Goal: Task Accomplishment & Management: Use online tool/utility

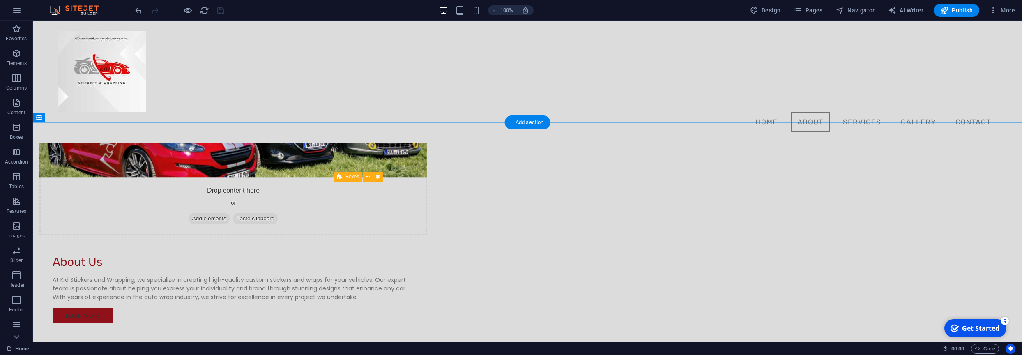
scroll to position [395, 0]
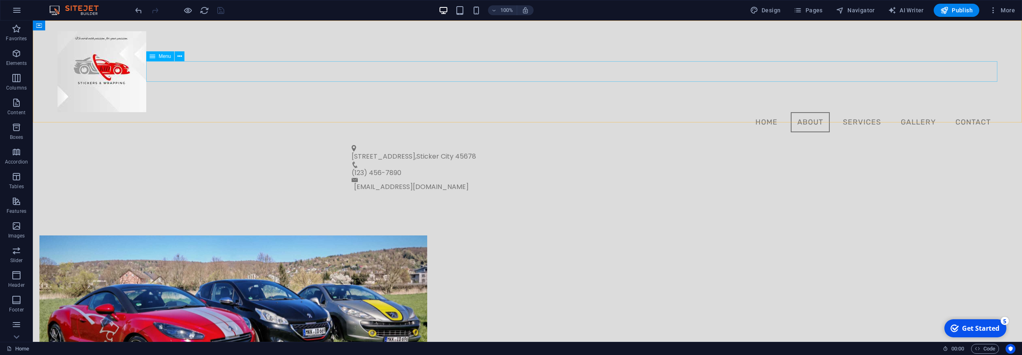
click at [814, 112] on nav "Home About Services Gallery Contact" at bounding box center [528, 122] width 940 height 21
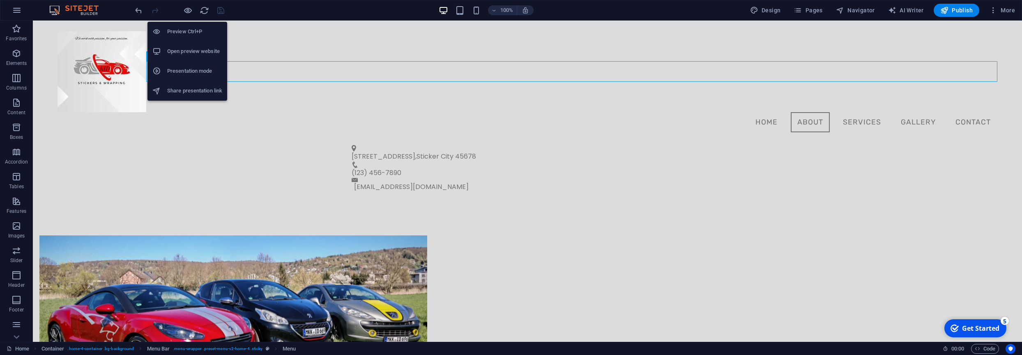
click at [202, 56] on h6 "Open preview website" at bounding box center [194, 51] width 55 height 10
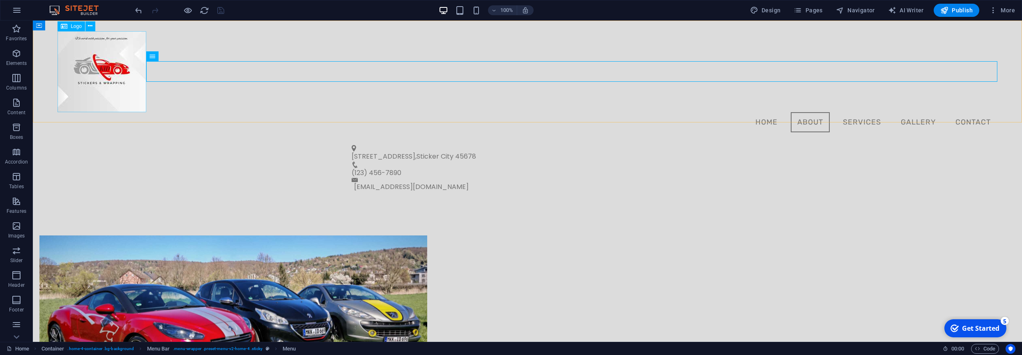
click at [76, 26] on span "Logo" at bounding box center [76, 26] width 11 height 5
click at [105, 59] on div at bounding box center [528, 71] width 940 height 81
click at [90, 26] on icon at bounding box center [90, 26] width 5 height 9
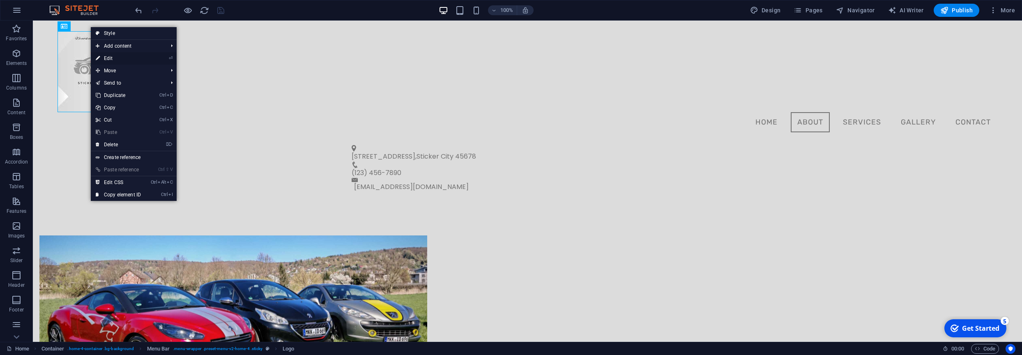
click at [113, 59] on link "⏎ Edit" at bounding box center [118, 58] width 55 height 12
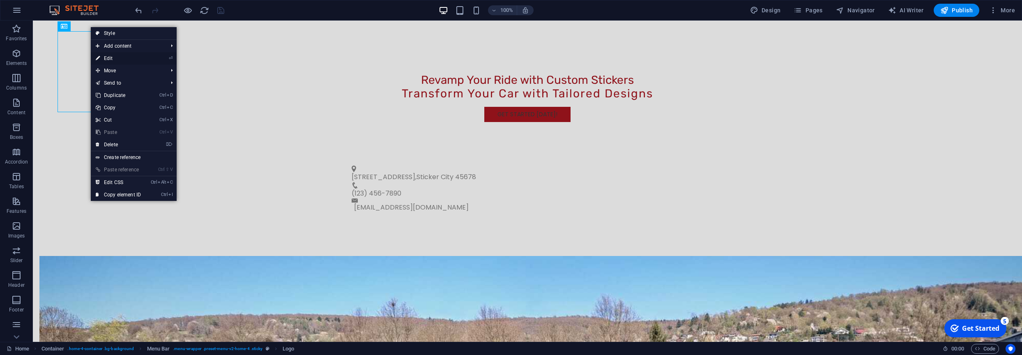
select select "px"
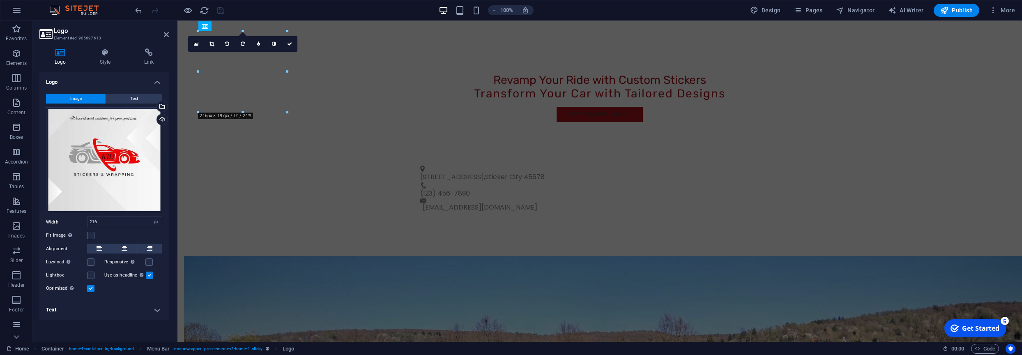
scroll to position [0, 0]
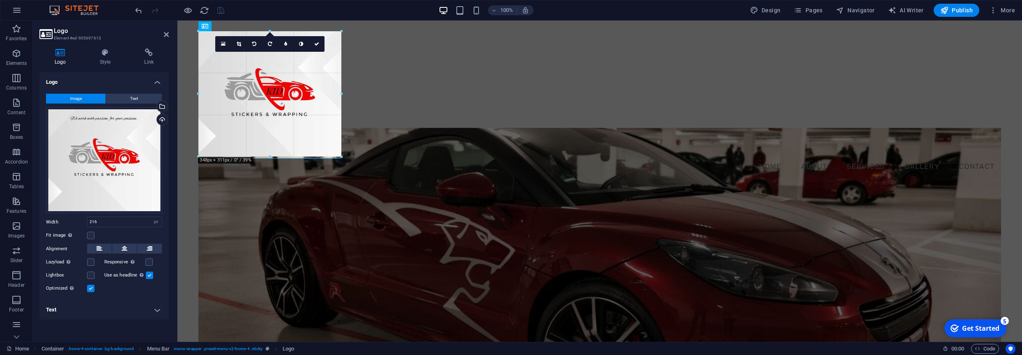
drag, startPoint x: 287, startPoint y: 112, endPoint x: 338, endPoint y: 122, distance: 52.3
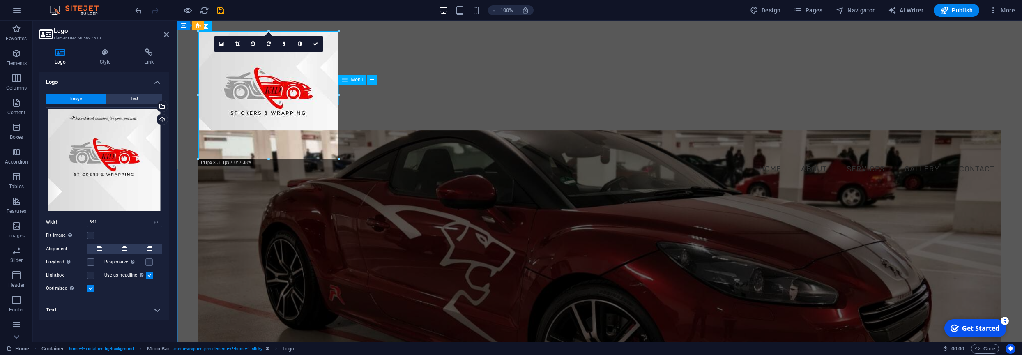
click at [363, 159] on nav "Home About Services Gallery Contact" at bounding box center [599, 169] width 802 height 21
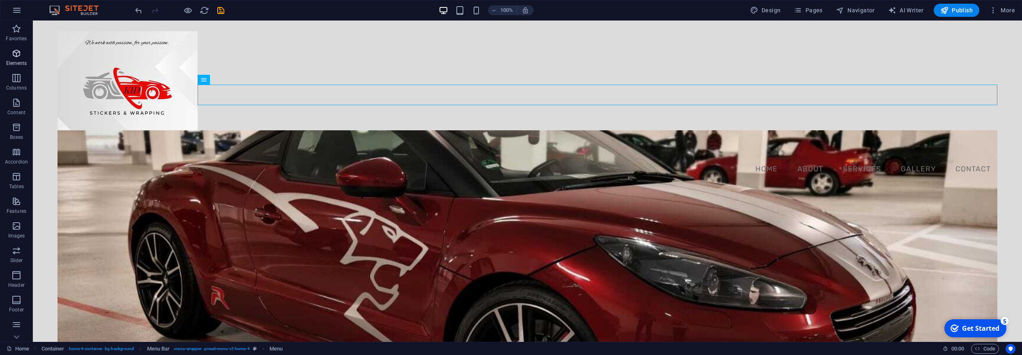
click at [18, 62] on p "Elements" at bounding box center [16, 63] width 21 height 7
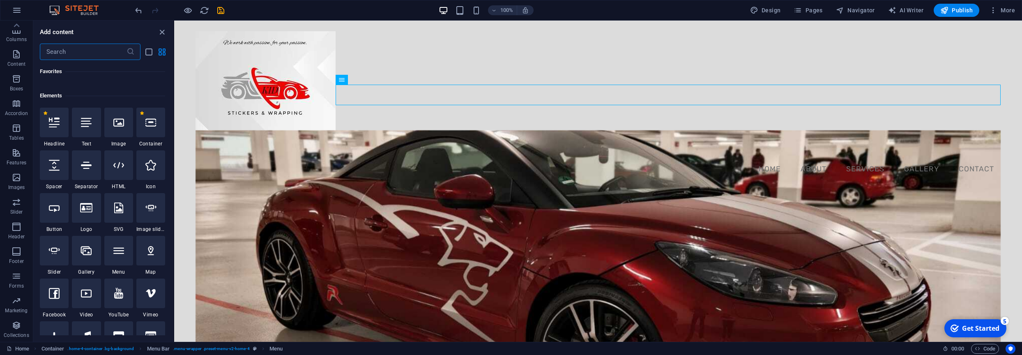
scroll to position [88, 0]
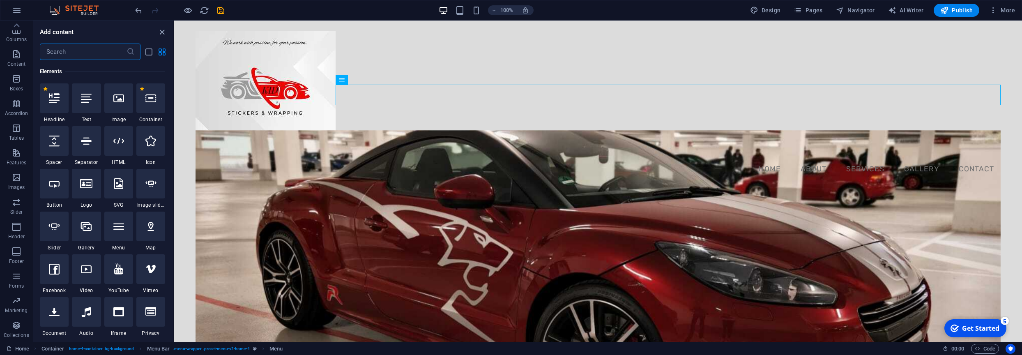
click at [59, 53] on input "text" at bounding box center [83, 52] width 87 height 16
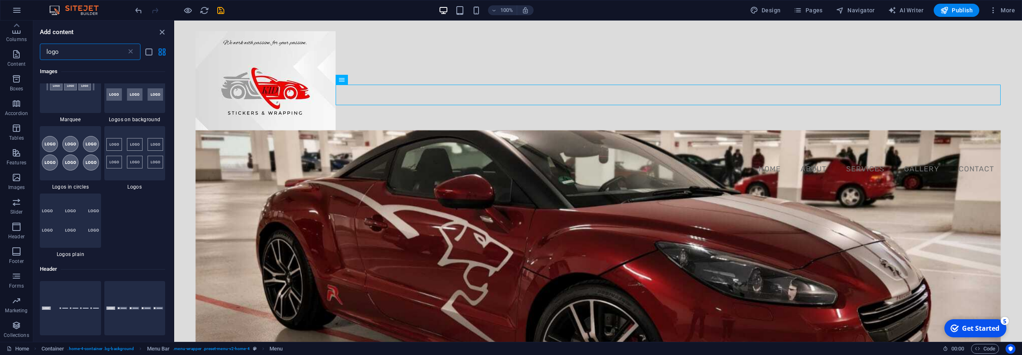
scroll to position [0, 0]
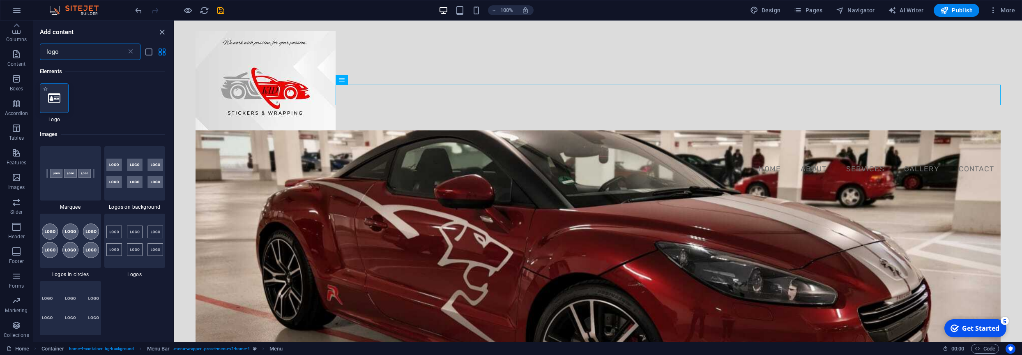
type input "logo"
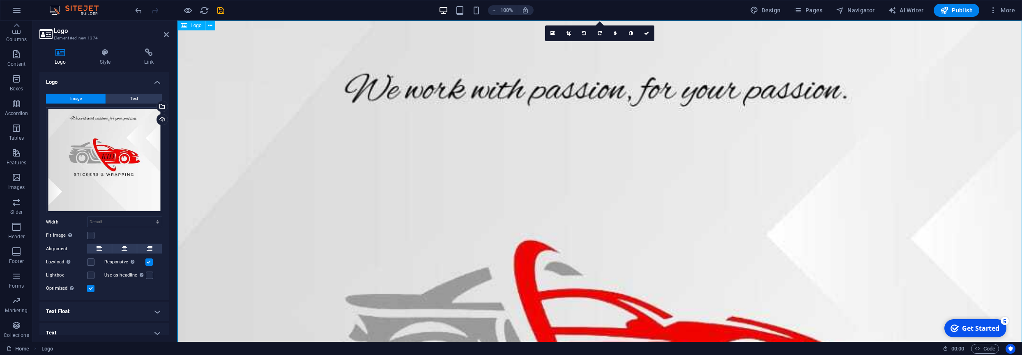
scroll to position [48, 0]
click at [142, 100] on button "Text" at bounding box center [134, 99] width 56 height 10
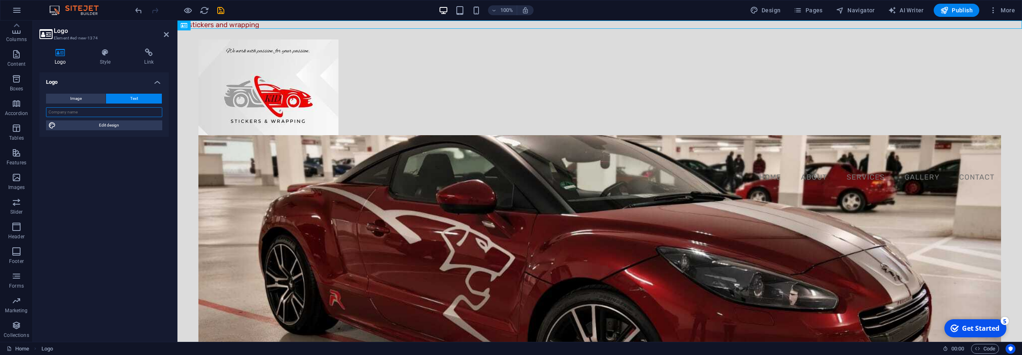
drag, startPoint x: 87, startPoint y: 113, endPoint x: 59, endPoint y: 109, distance: 27.8
click at [59, 109] on input "text" at bounding box center [104, 112] width 116 height 10
paste input "We work with passion for your passion"
type input "We work with passion for your passion"
click at [111, 127] on span "Edit design" at bounding box center [108, 125] width 101 height 10
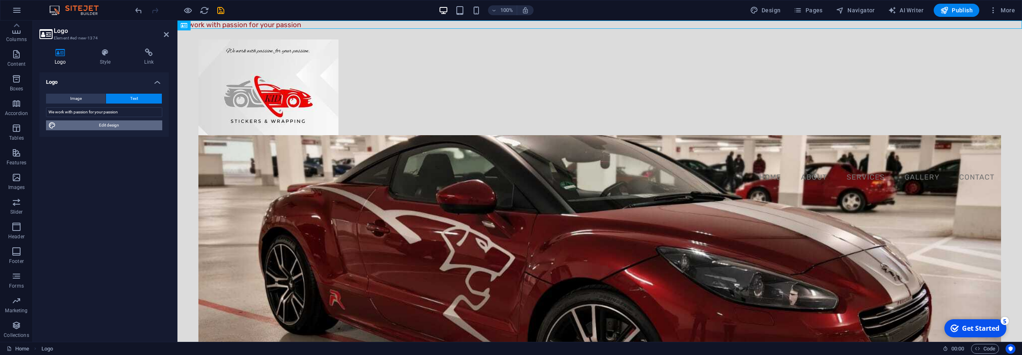
select select "px"
select select "200"
select select "px"
select select "rem"
select select "200"
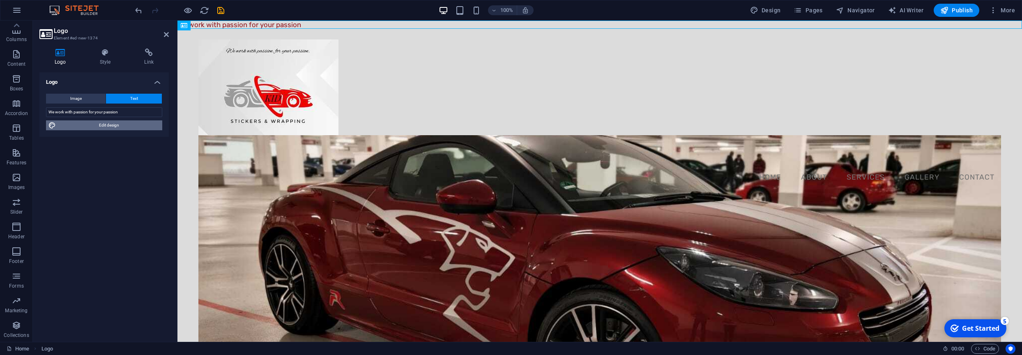
select select "px"
select select "rem"
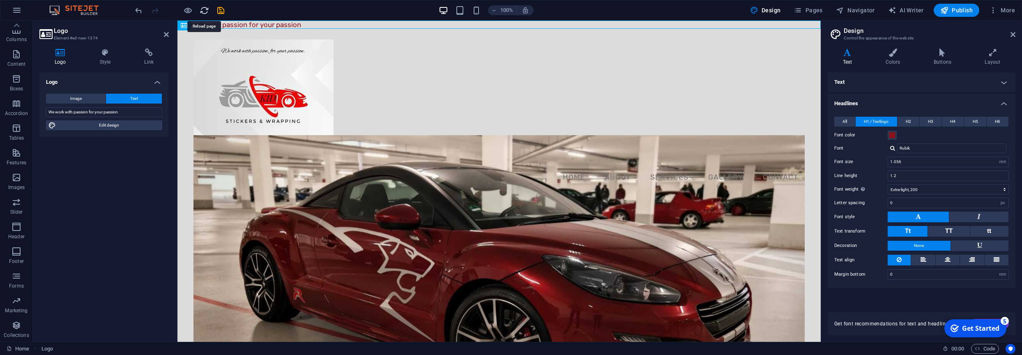
click at [201, 12] on icon "reload" at bounding box center [204, 10] width 9 height 9
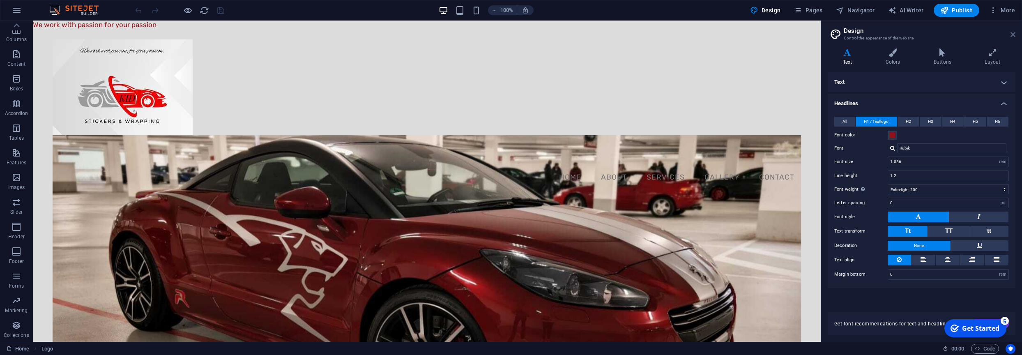
click at [1014, 35] on icon at bounding box center [1013, 34] width 5 height 7
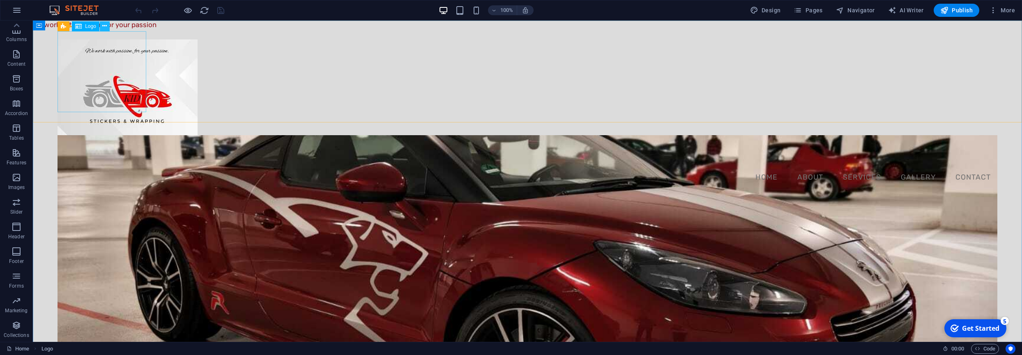
click at [106, 27] on icon at bounding box center [104, 26] width 5 height 9
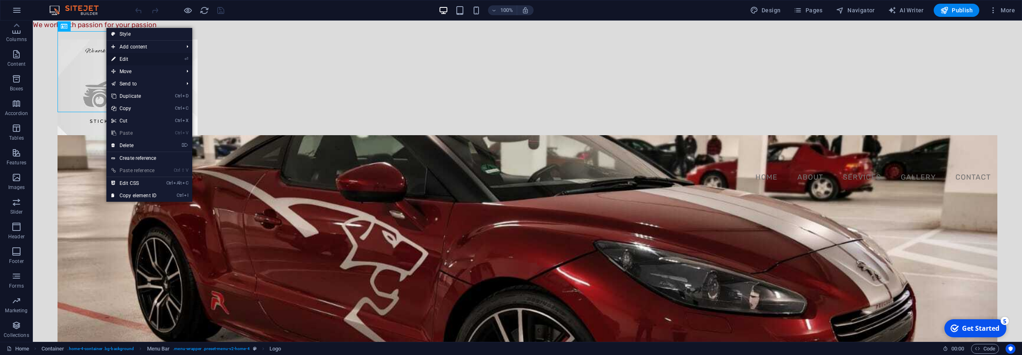
click at [137, 60] on link "⏎ Edit" at bounding box center [133, 59] width 55 height 12
select select "px"
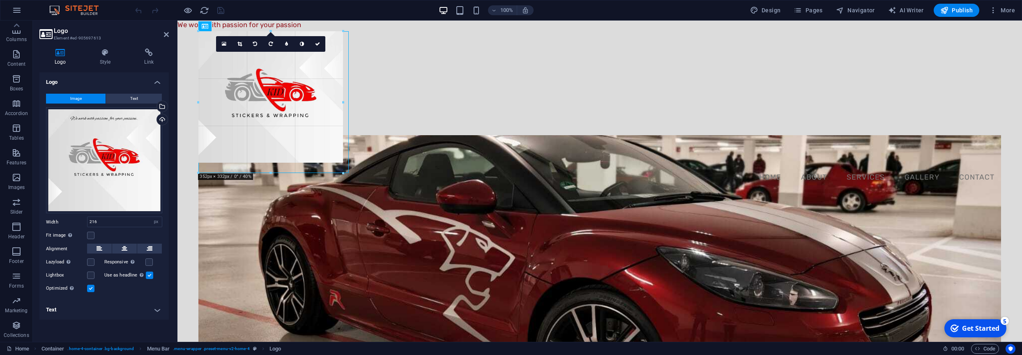
click at [350, 130] on div at bounding box center [600, 254] width 845 height 467
type input "366"
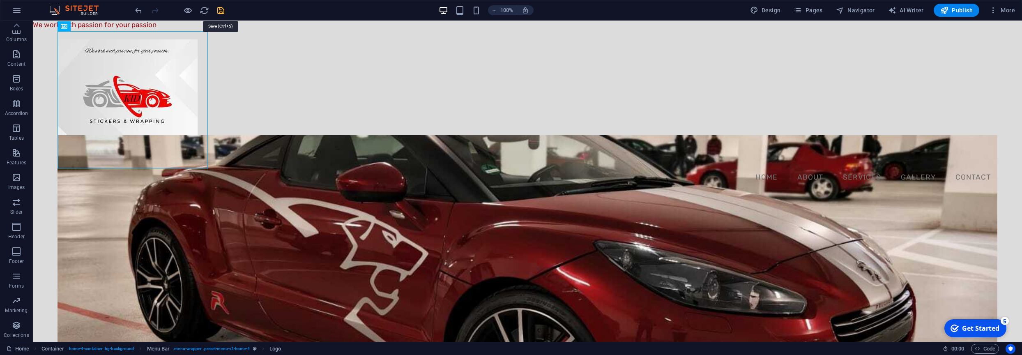
click at [223, 12] on icon "save" at bounding box center [220, 10] width 9 height 9
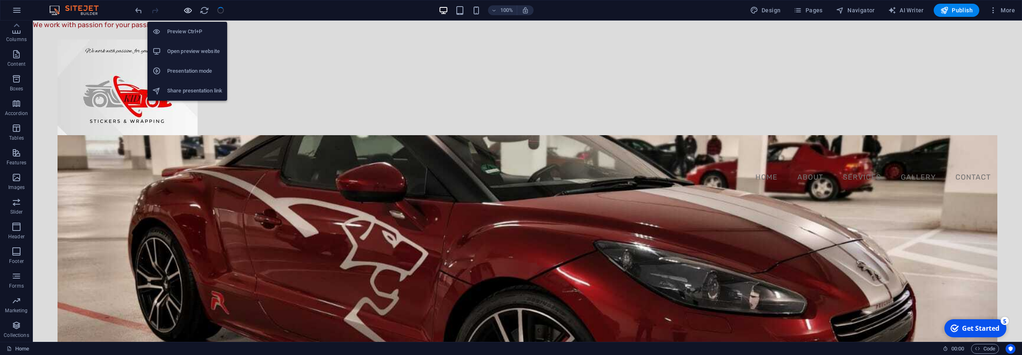
click at [190, 12] on icon "button" at bounding box center [187, 10] width 9 height 9
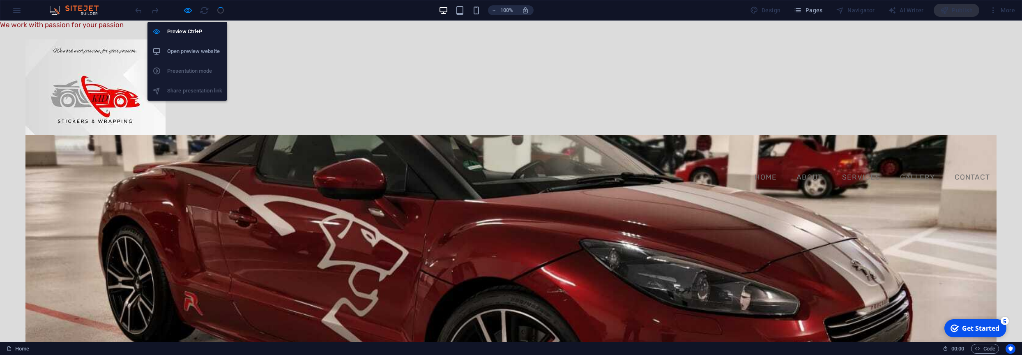
click at [197, 53] on h6 "Open preview website" at bounding box center [194, 51] width 55 height 10
click at [204, 54] on h6 "Open preview website" at bounding box center [194, 51] width 55 height 10
click at [187, 11] on icon "button" at bounding box center [187, 10] width 9 height 9
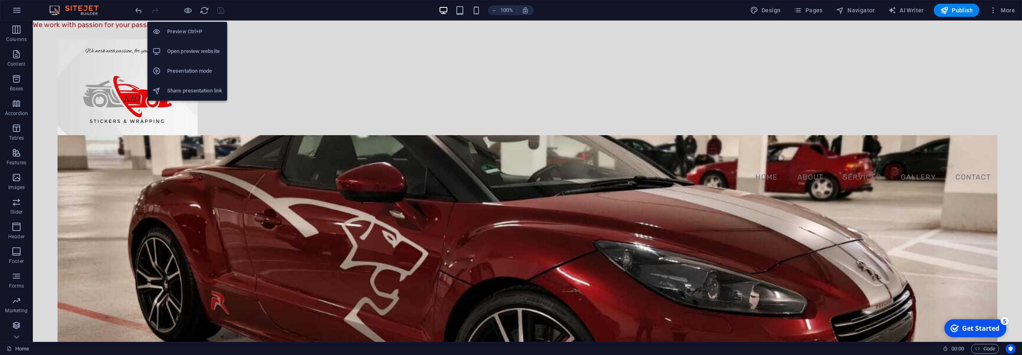
click at [211, 73] on h6 "Presentation mode" at bounding box center [194, 71] width 55 height 10
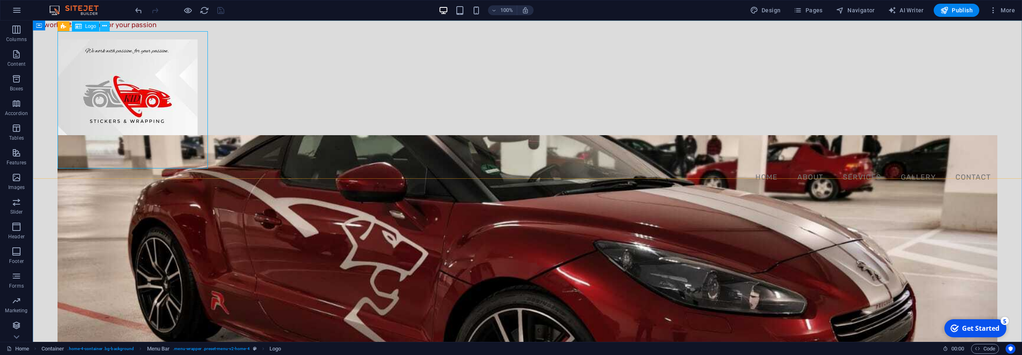
click at [104, 27] on icon at bounding box center [104, 26] width 5 height 9
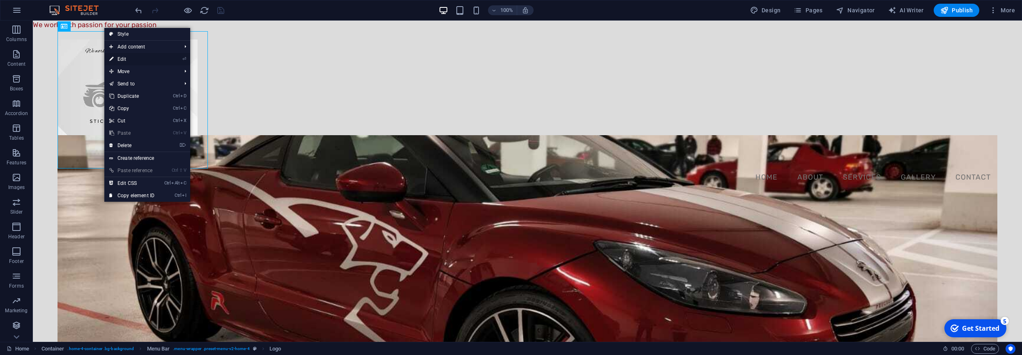
click at [120, 61] on link "⏎ Edit" at bounding box center [131, 59] width 55 height 12
select select "px"
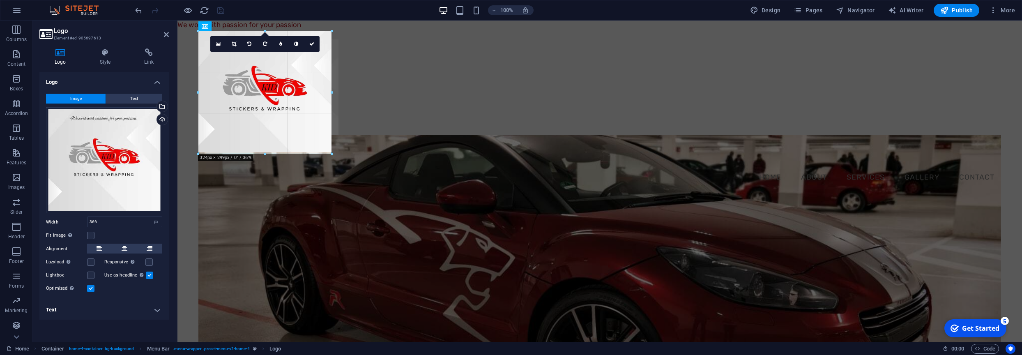
drag, startPoint x: 350, startPoint y: 170, endPoint x: 332, endPoint y: 141, distance: 34.2
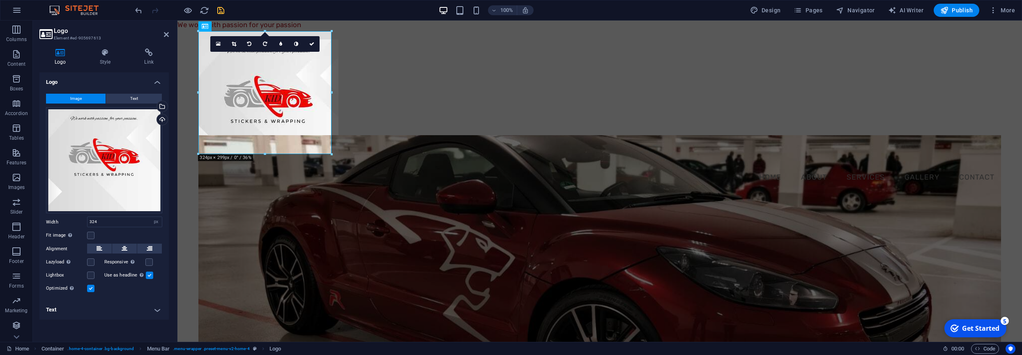
type input "324"
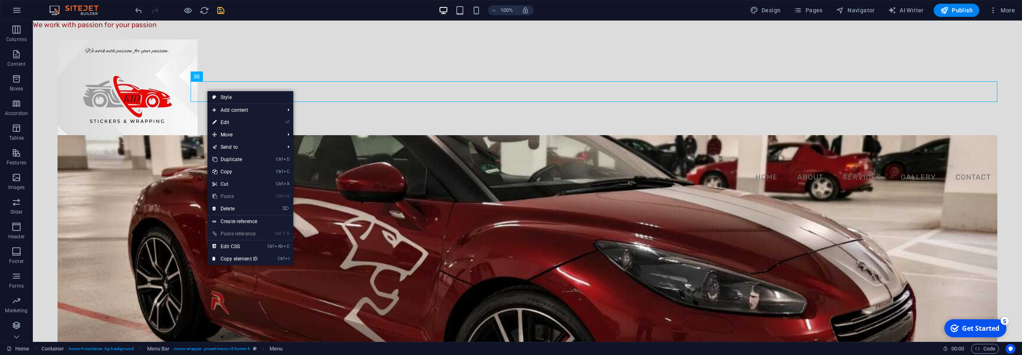
click at [18, 10] on icon "button" at bounding box center [17, 5] width 10 height 10
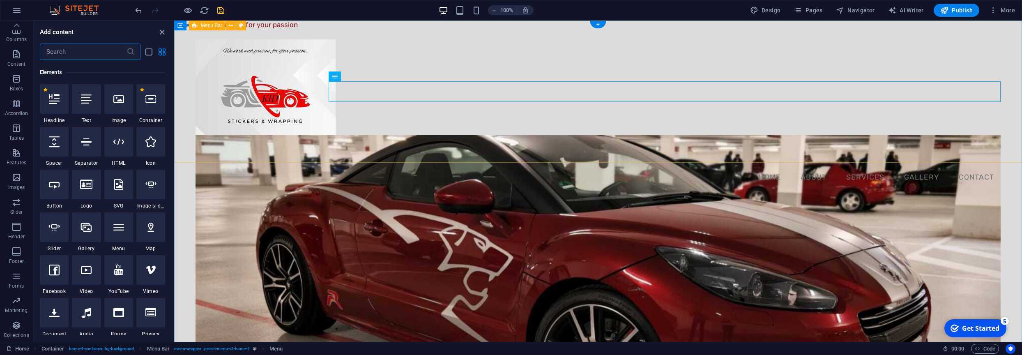
scroll to position [88, 0]
click at [596, 25] on div "+" at bounding box center [598, 24] width 16 height 7
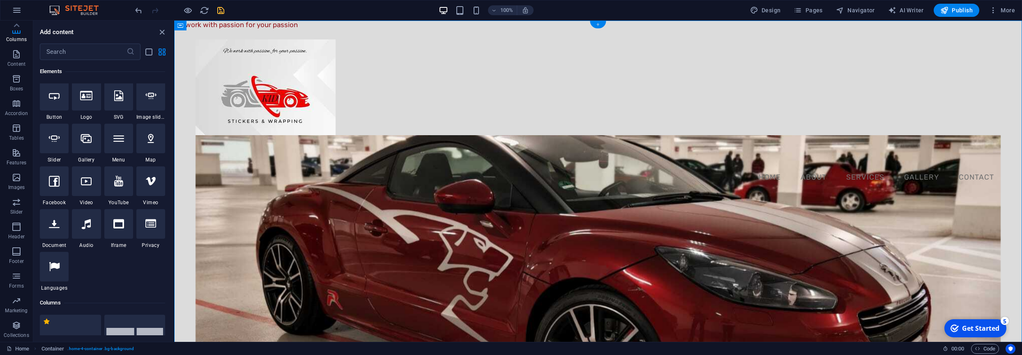
scroll to position [1438, 0]
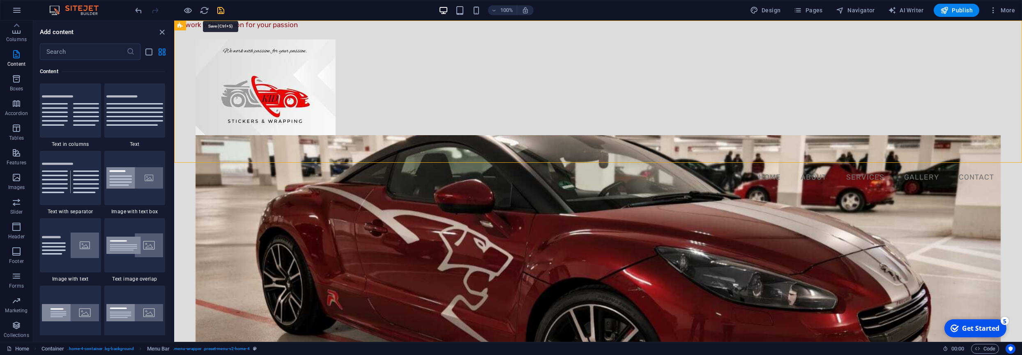
click at [221, 9] on icon "save" at bounding box center [220, 10] width 9 height 9
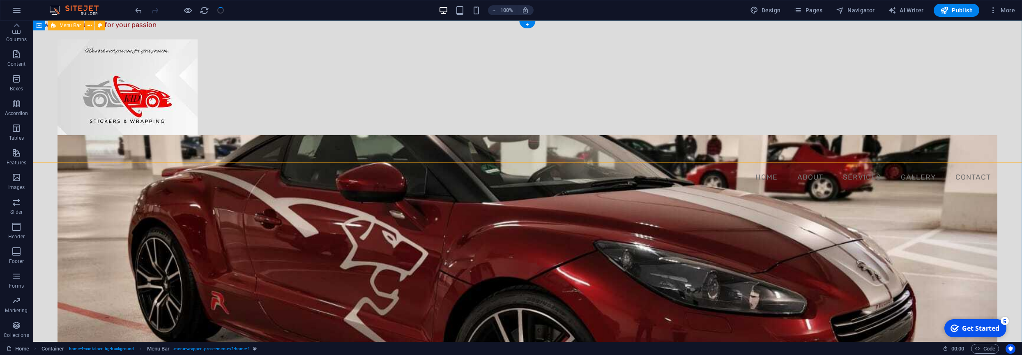
scroll to position [48, 0]
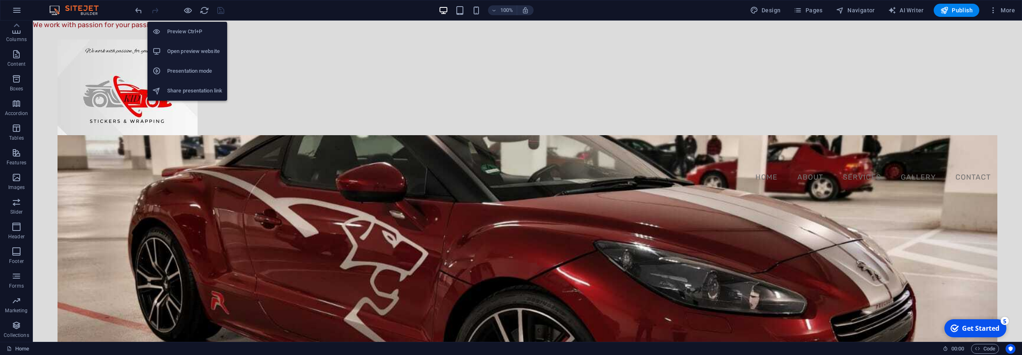
click at [202, 70] on h6 "Presentation mode" at bounding box center [194, 71] width 55 height 10
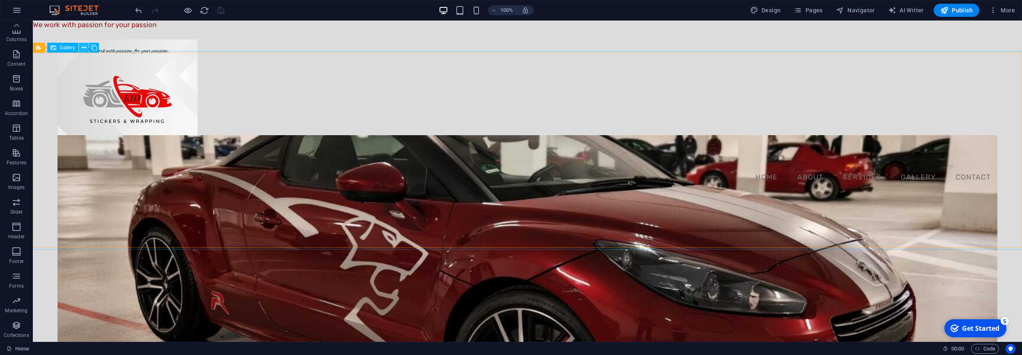
click at [84, 48] on icon at bounding box center [84, 48] width 5 height 9
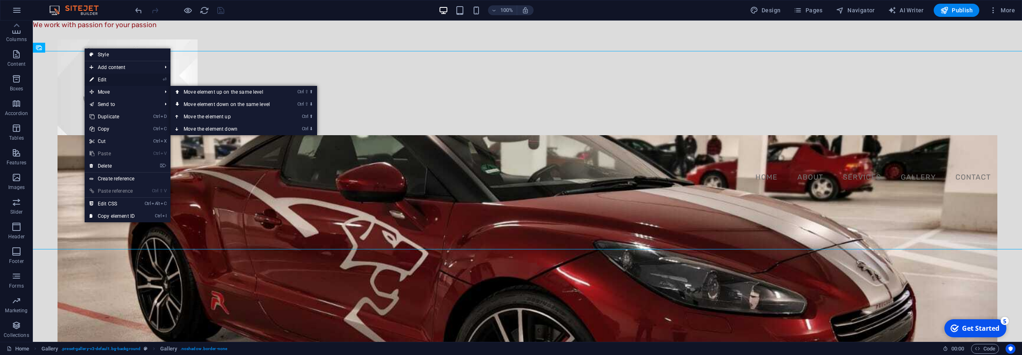
click at [113, 83] on link "⏎ Edit" at bounding box center [112, 80] width 55 height 12
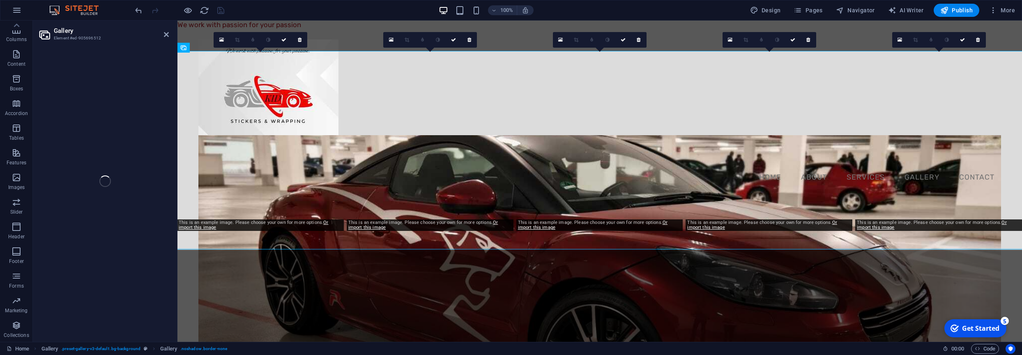
select select "px"
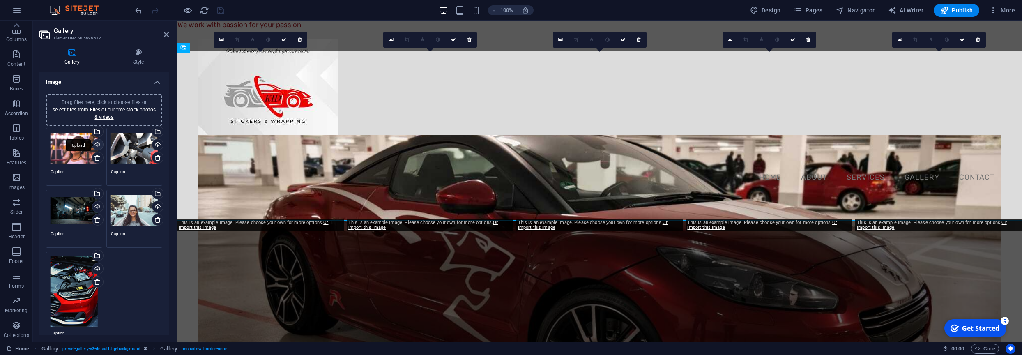
click at [98, 147] on div "Upload" at bounding box center [97, 145] width 12 height 12
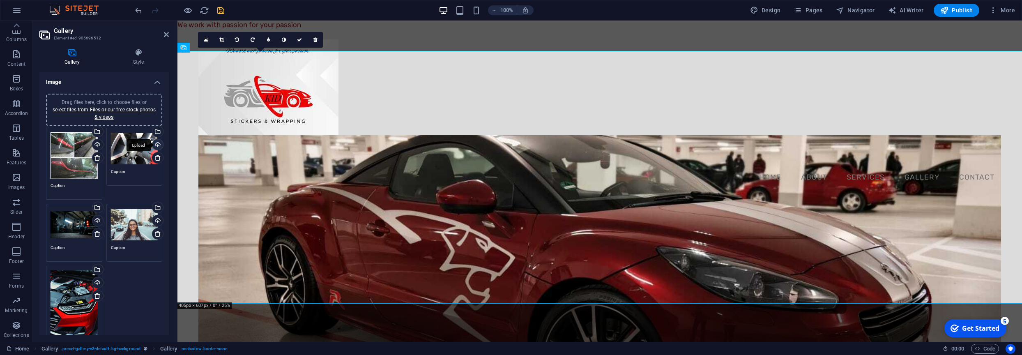
click at [156, 144] on div "Upload" at bounding box center [157, 145] width 12 height 12
click at [97, 225] on div "Upload" at bounding box center [97, 221] width 12 height 12
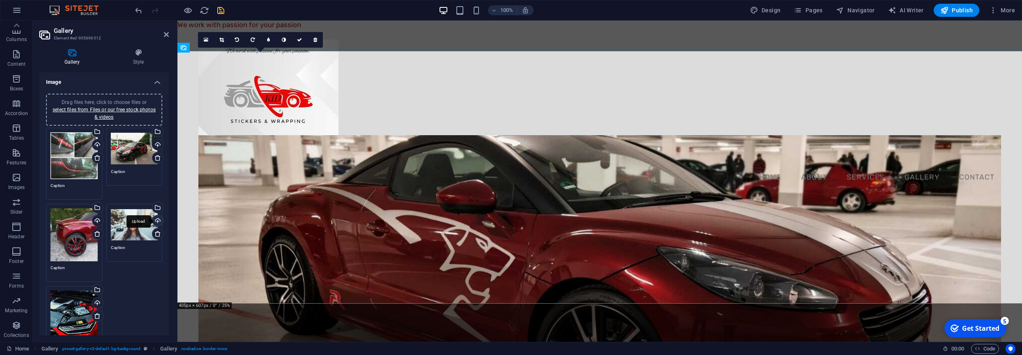
click at [159, 219] on div "Drag files here, click to choose files or select files from Files or our free s…" at bounding box center [104, 255] width 120 height 258
click at [157, 223] on div "Upload" at bounding box center [157, 221] width 12 height 12
click at [158, 145] on div "Upload" at bounding box center [157, 145] width 12 height 12
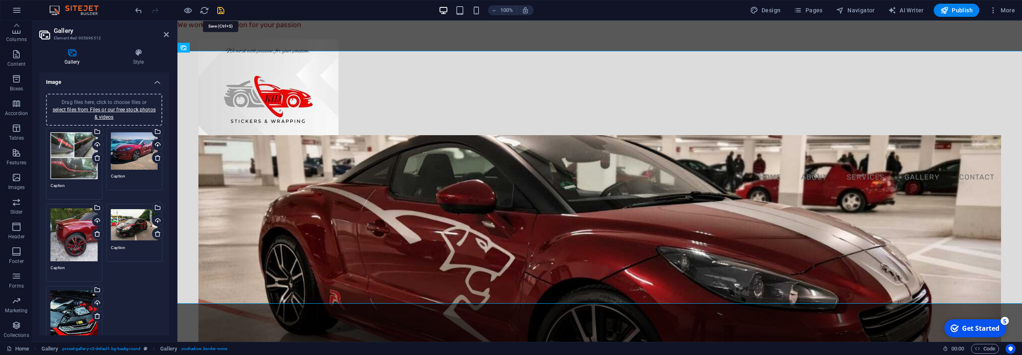
click at [222, 12] on icon "save" at bounding box center [220, 10] width 9 height 9
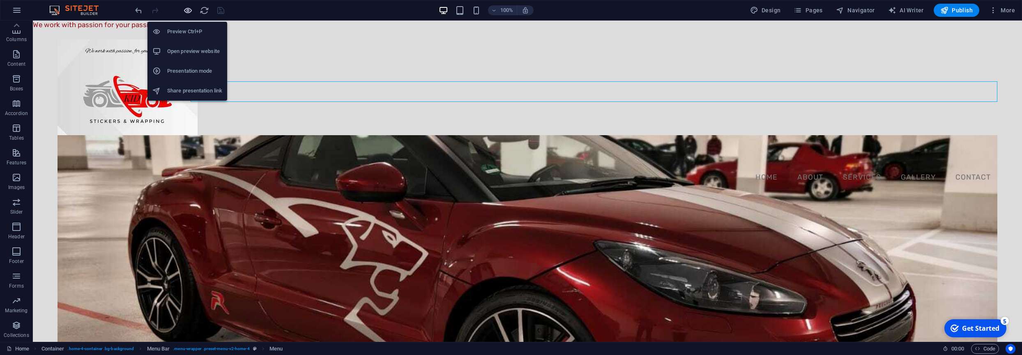
click at [188, 12] on icon "button" at bounding box center [187, 10] width 9 height 9
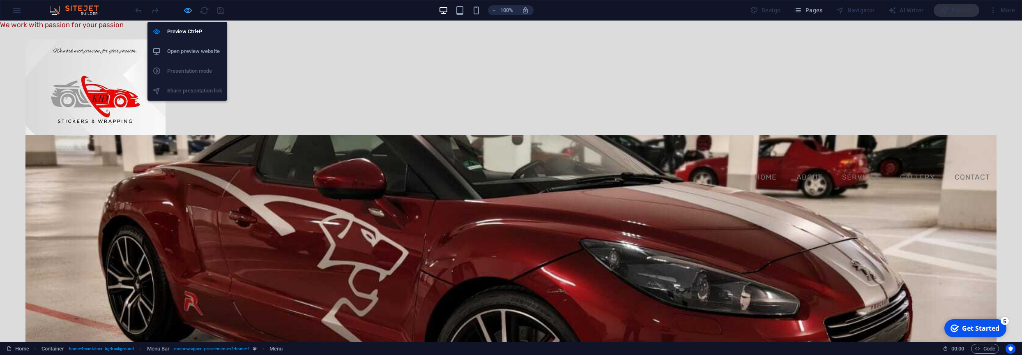
click at [188, 11] on icon "button" at bounding box center [187, 10] width 9 height 9
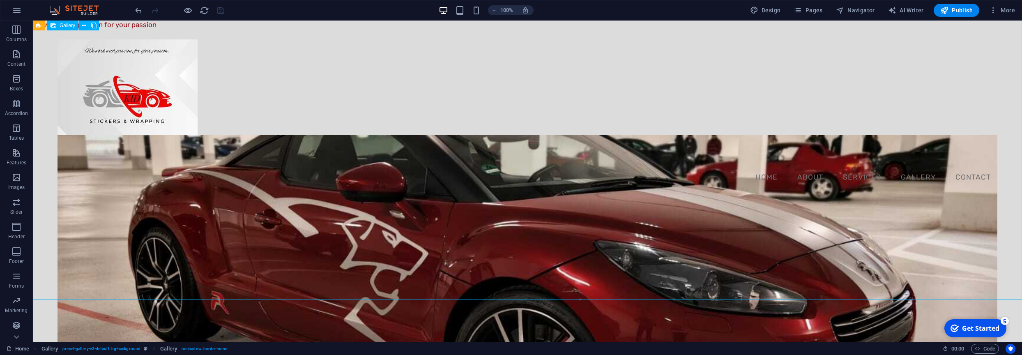
click at [67, 25] on span "Gallery" at bounding box center [68, 25] width 16 height 5
click at [85, 25] on icon at bounding box center [84, 25] width 5 height 9
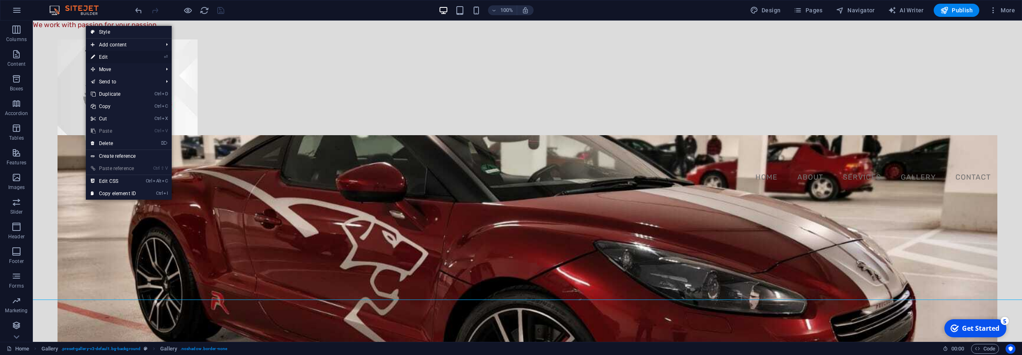
click at [120, 60] on link "⏎ Edit" at bounding box center [113, 57] width 55 height 12
select select "px"
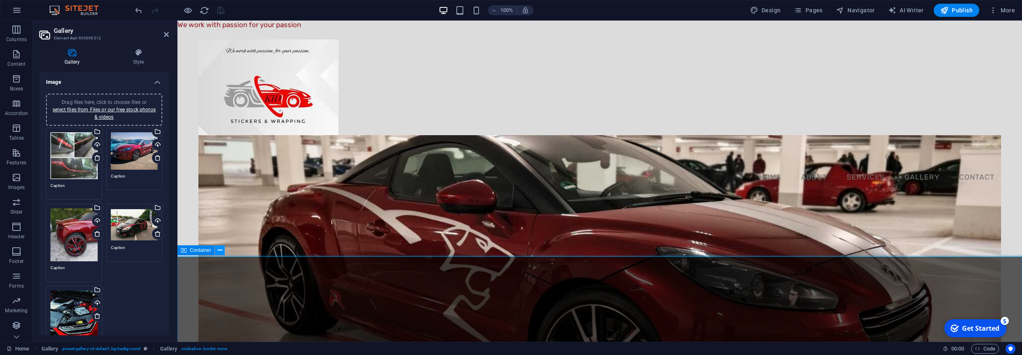
click at [223, 253] on button at bounding box center [220, 250] width 10 height 10
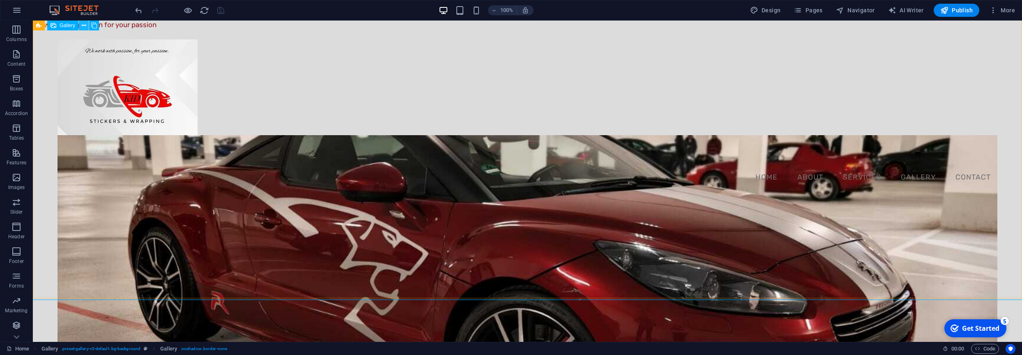
click at [82, 26] on icon at bounding box center [84, 25] width 5 height 9
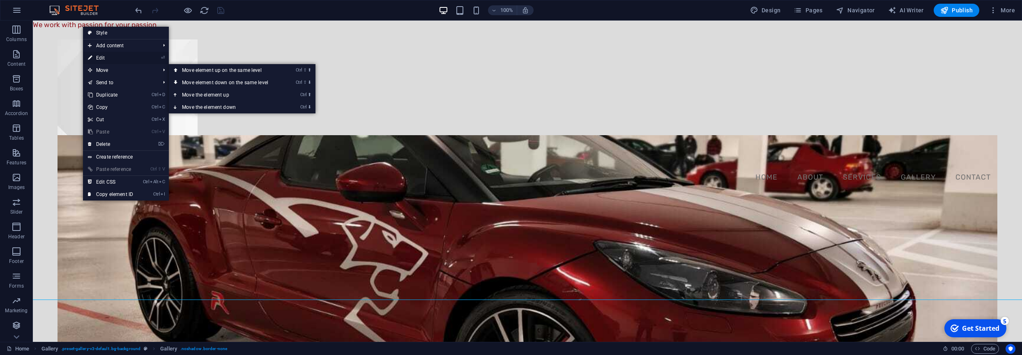
click at [115, 60] on link "⏎ Edit" at bounding box center [110, 58] width 55 height 12
select select "px"
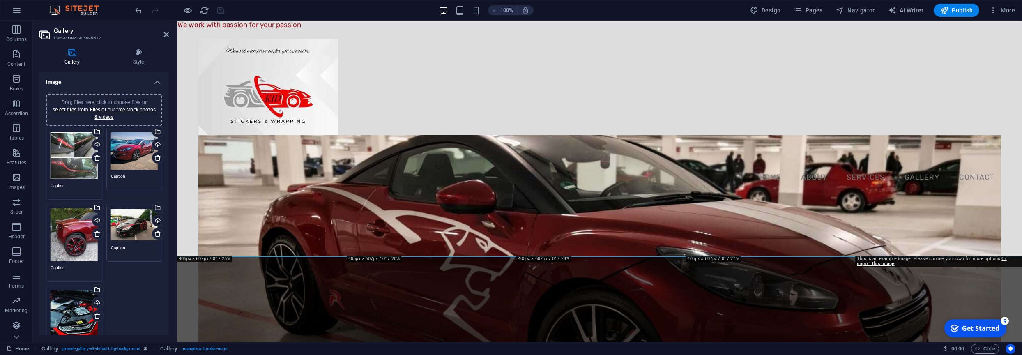
click at [70, 235] on div "Drag files here, click to choose files or select files from Files or our free s…" at bounding box center [74, 234] width 47 height 53
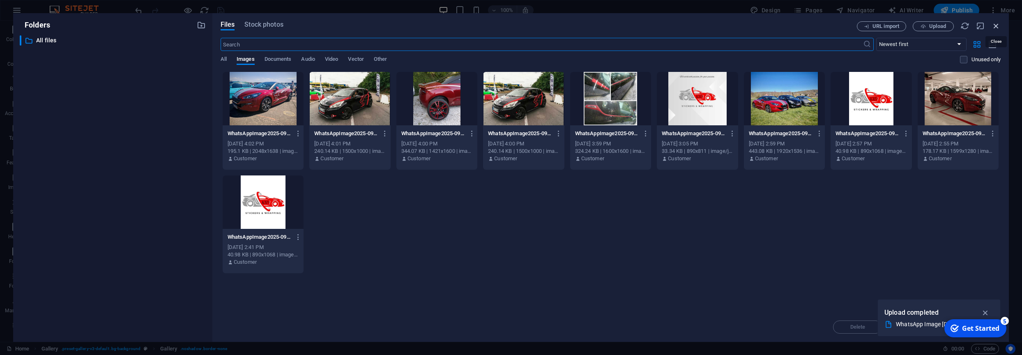
click at [997, 28] on icon "button" at bounding box center [996, 25] width 9 height 9
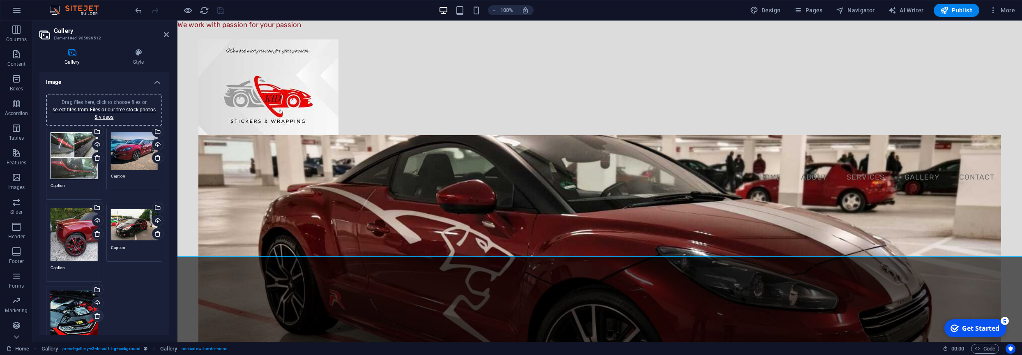
click at [99, 318] on icon at bounding box center [97, 316] width 7 height 7
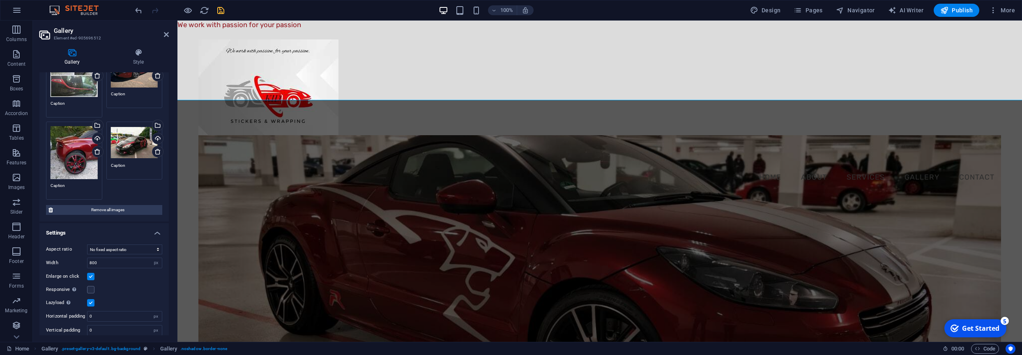
scroll to position [84, 0]
select select "1"
click option "16:9" at bounding box center [0, 0] width 0 height 0
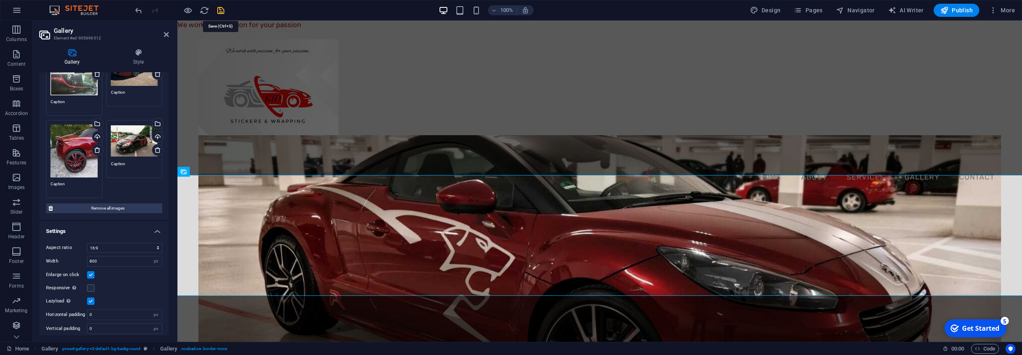
click at [220, 12] on icon "save" at bounding box center [220, 10] width 9 height 9
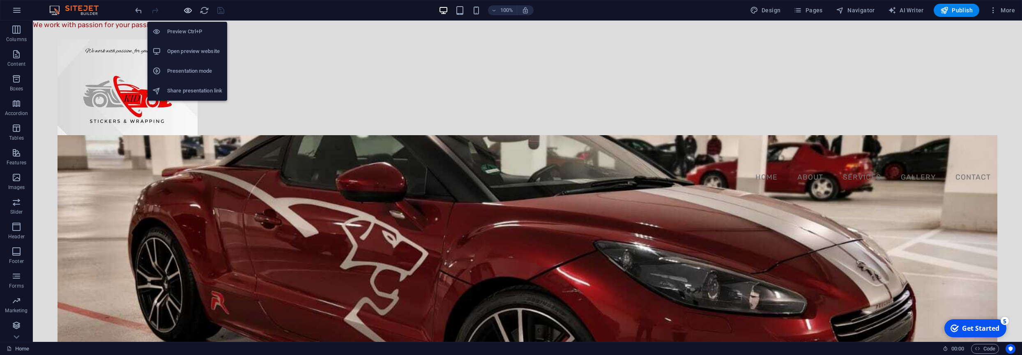
click at [188, 12] on icon "button" at bounding box center [187, 10] width 9 height 9
